Goal: Transaction & Acquisition: Purchase product/service

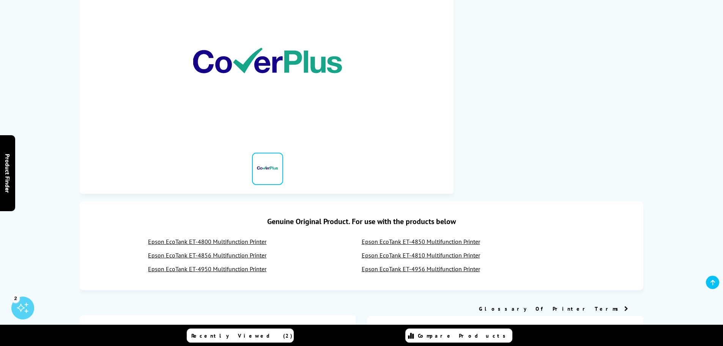
scroll to position [190, 0]
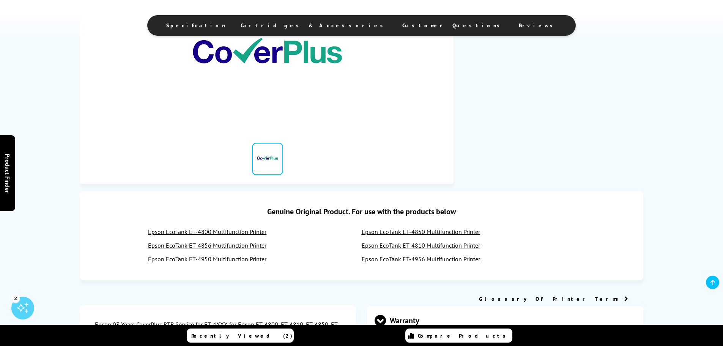
click at [66, 169] on div "Epson CP03RTBSCG60 03 Years CoverPlus RTB Service for ET-4XXX for Epson ET-4800…" at bounding box center [362, 51] width 608 height 266
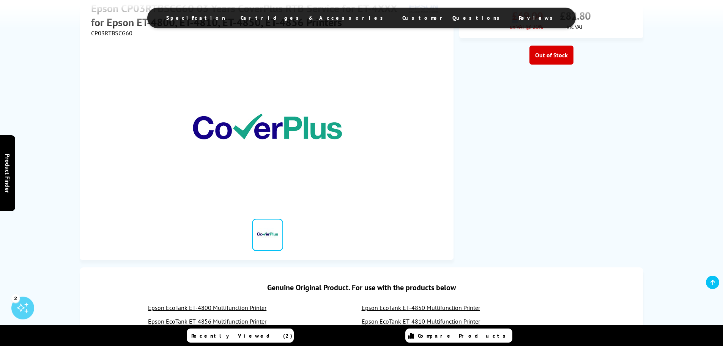
scroll to position [0, 0]
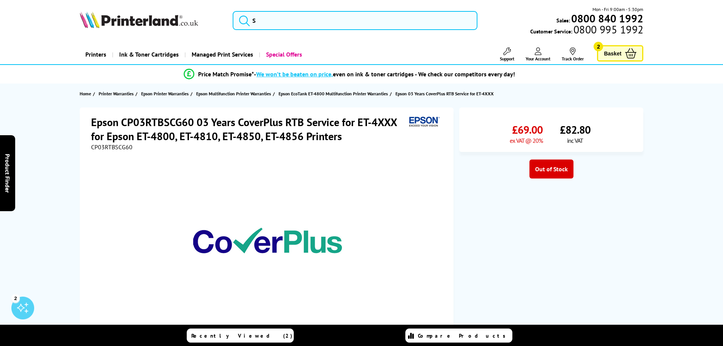
drag, startPoint x: 71, startPoint y: 177, endPoint x: 79, endPoint y: 164, distance: 15.0
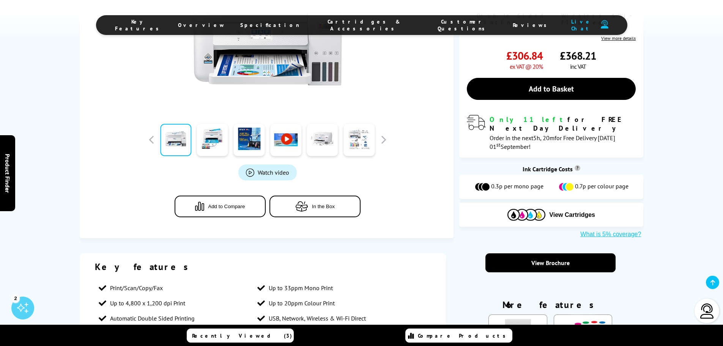
scroll to position [10, 0]
